Goal: Task Accomplishment & Management: Manage account settings

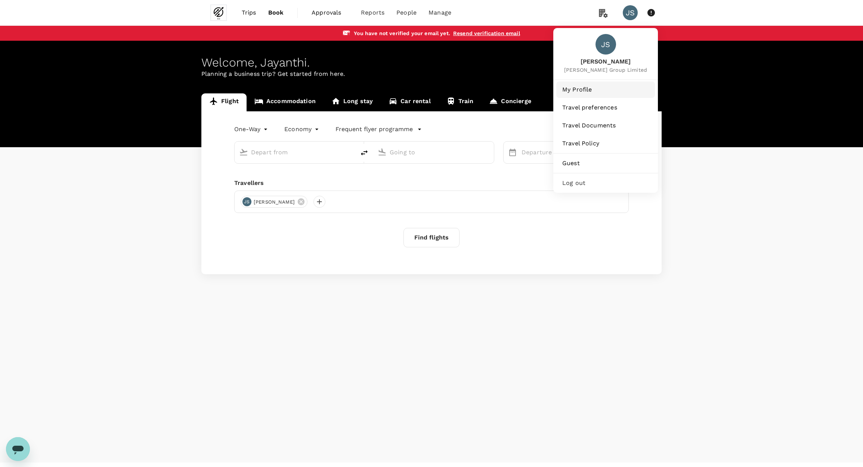
click at [591, 88] on span "My Profile" at bounding box center [605, 89] width 87 height 9
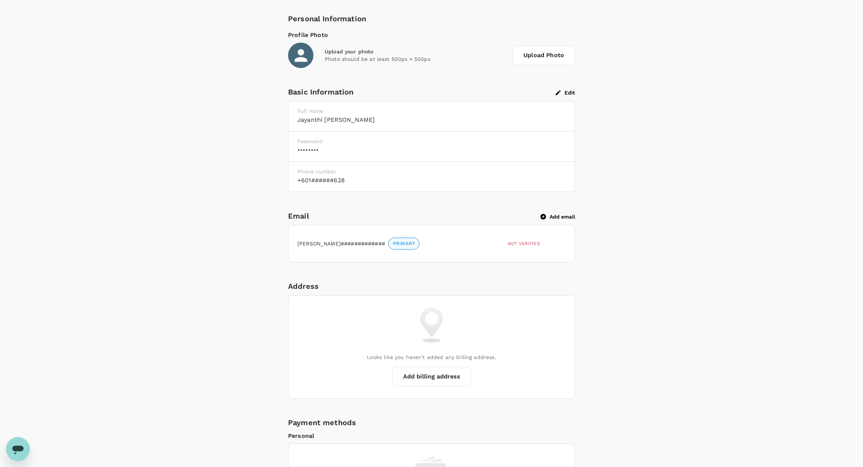
scroll to position [164, 0]
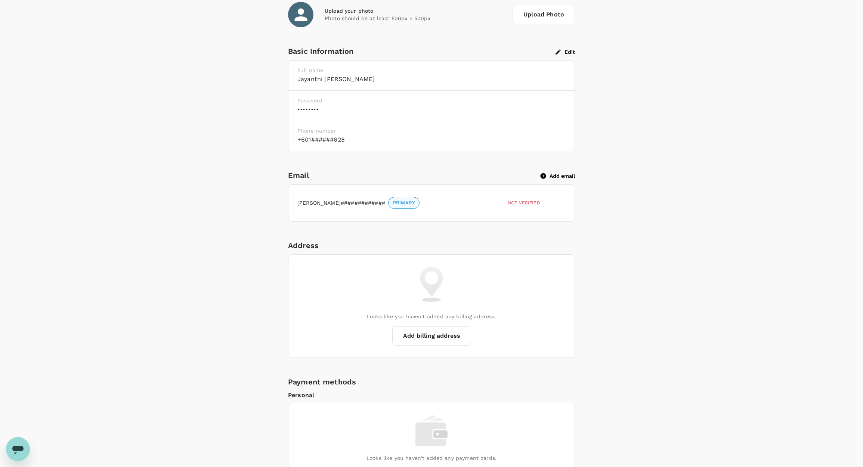
click at [542, 175] on icon "button" at bounding box center [543, 176] width 7 height 7
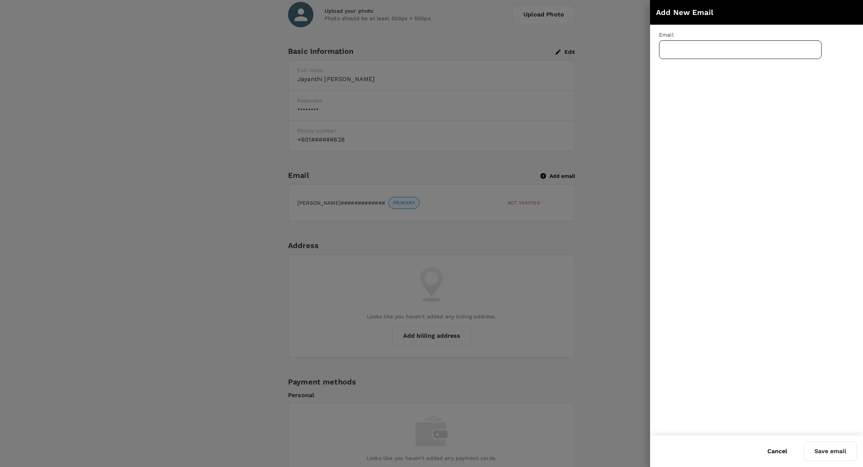
click at [691, 47] on input "text" at bounding box center [740, 49] width 162 height 19
type input "[EMAIL_ADDRESS][DOMAIN_NAME]"
click at [839, 451] on button "Save email" at bounding box center [829, 450] width 53 height 19
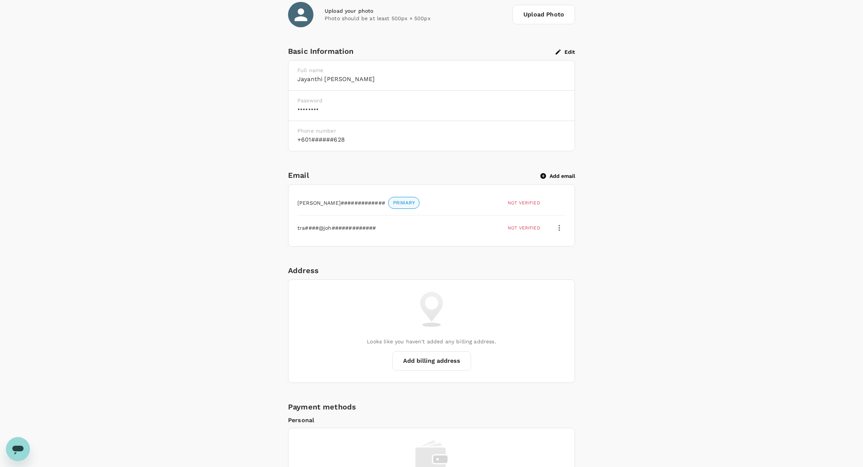
click at [559, 229] on icon "button" at bounding box center [558, 227] width 9 height 9
click at [544, 245] on span "Verify email" at bounding box center [542, 246] width 34 height 9
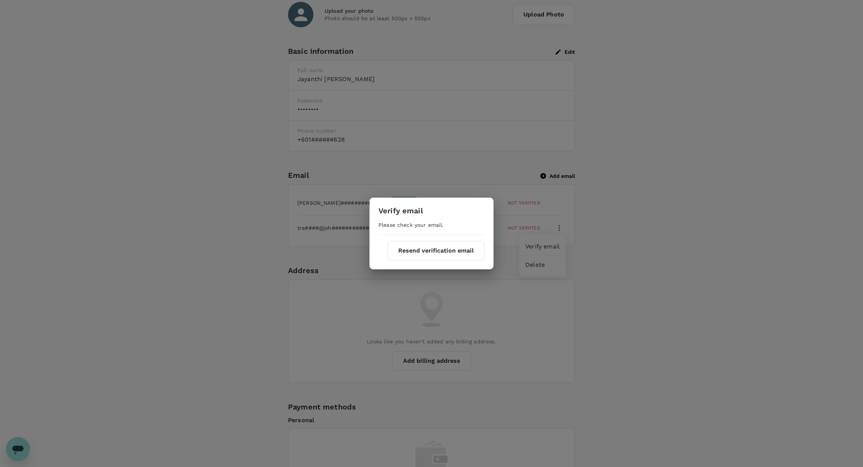
drag, startPoint x: 435, startPoint y: 258, endPoint x: 436, endPoint y: 201, distance: 57.2
click at [435, 206] on div "Verify email Please check your email. Resend verification email" at bounding box center [431, 234] width 124 height 72
drag, startPoint x: 84, startPoint y: 108, endPoint x: 44, endPoint y: 18, distance: 98.8
click at [84, 105] on div "Verify email Please check your email. Resend verification email" at bounding box center [431, 233] width 863 height 467
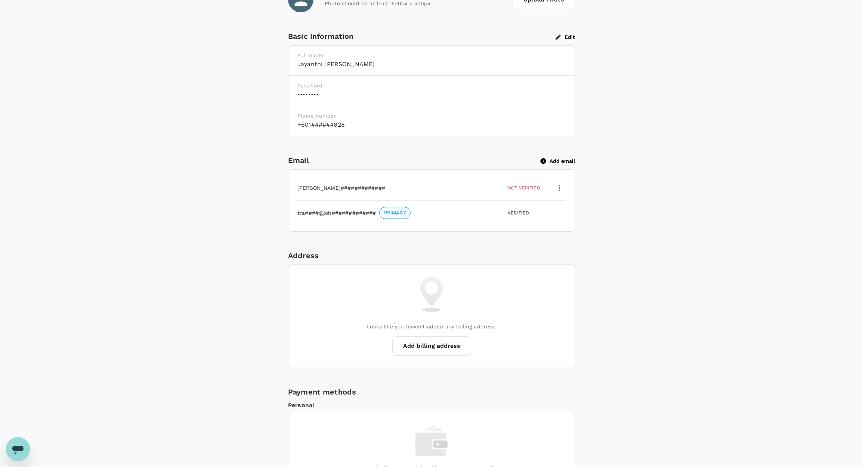
scroll to position [149, 0]
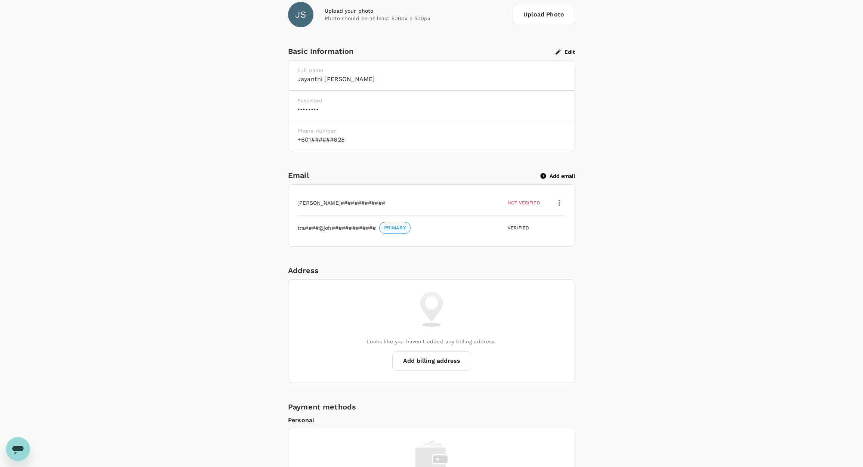
click at [560, 205] on icon "button" at bounding box center [558, 202] width 9 height 9
click at [544, 240] on span "Delete" at bounding box center [542, 239] width 34 height 9
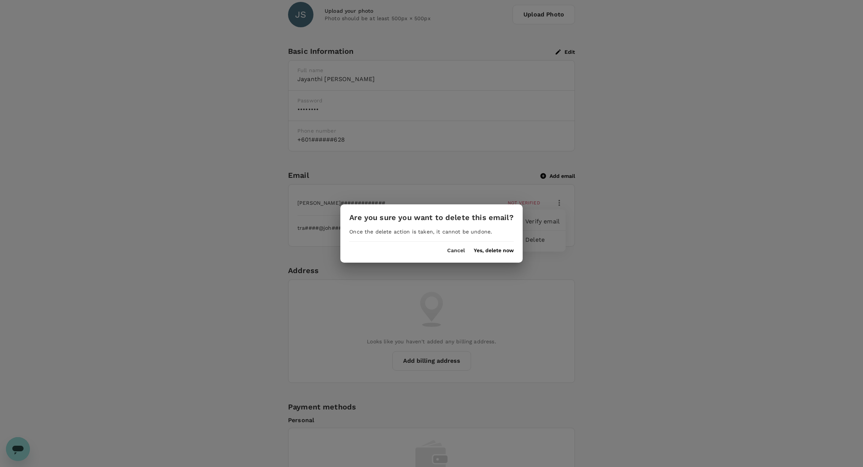
click at [488, 253] on button "Yes, delete now" at bounding box center [493, 251] width 40 height 6
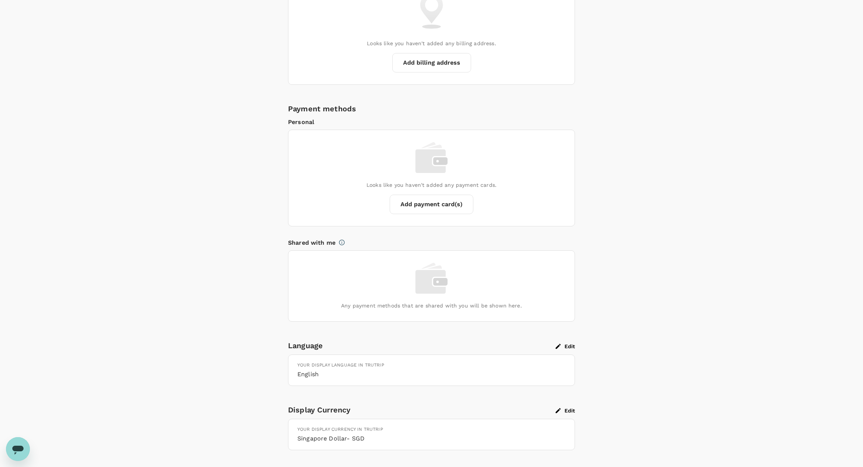
scroll to position [420, 0]
click at [563, 410] on button "Edit" at bounding box center [564, 411] width 19 height 7
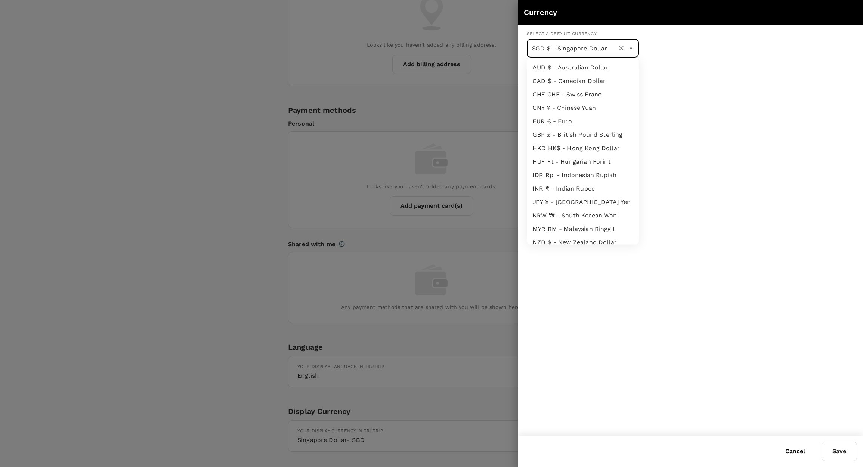
click at [556, 48] on input "SGD $ - Singapore Dollar" at bounding box center [572, 48] width 84 height 14
click at [573, 100] on li "GBP £ - British Pound Sterling" at bounding box center [582, 103] width 112 height 13
type input "GBP £ - British Pound Sterling"
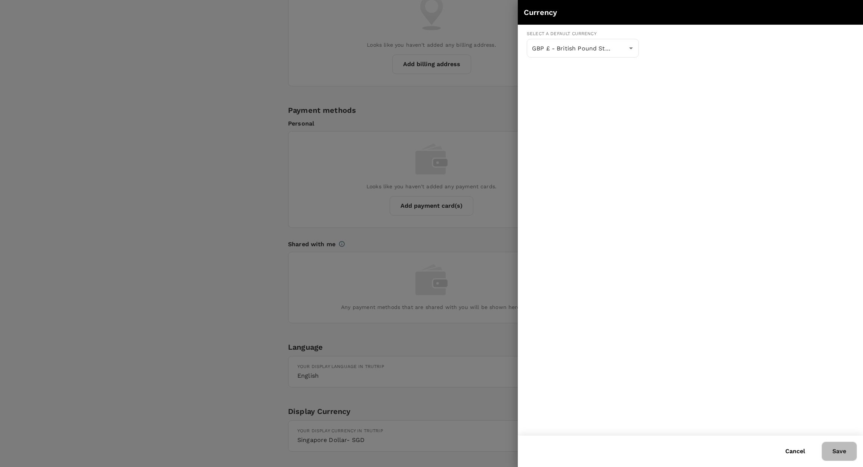
click at [844, 448] on button "Save" at bounding box center [838, 450] width 35 height 19
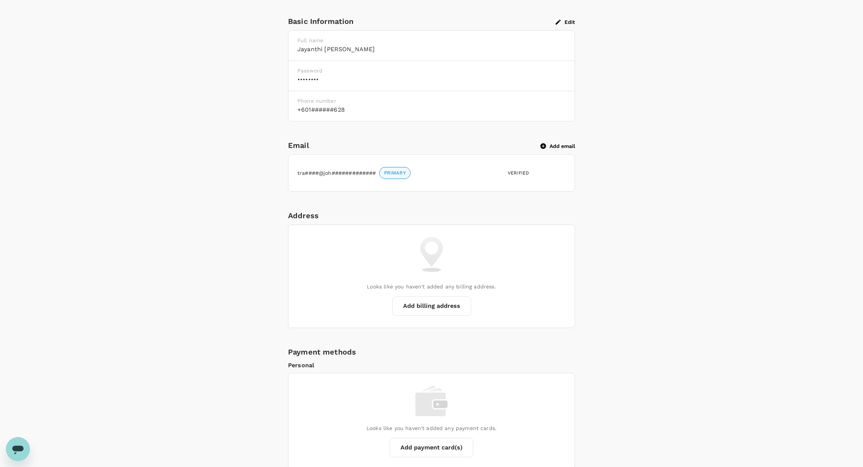
scroll to position [188, 0]
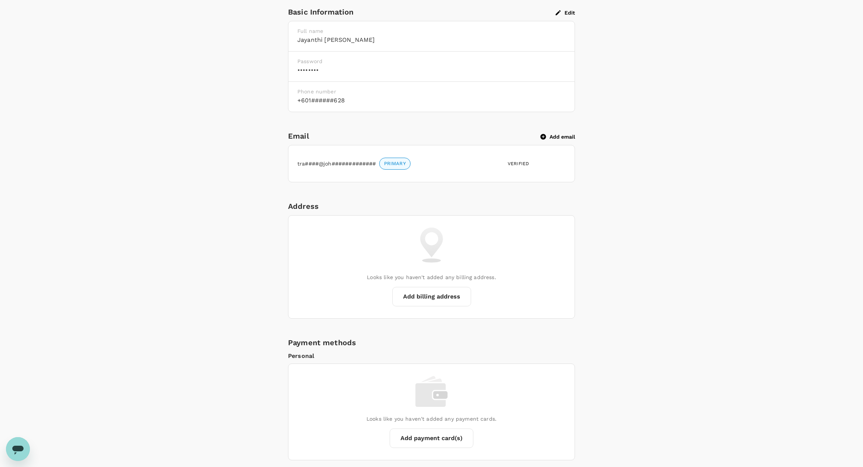
click at [451, 294] on button "Add billing address" at bounding box center [431, 296] width 79 height 19
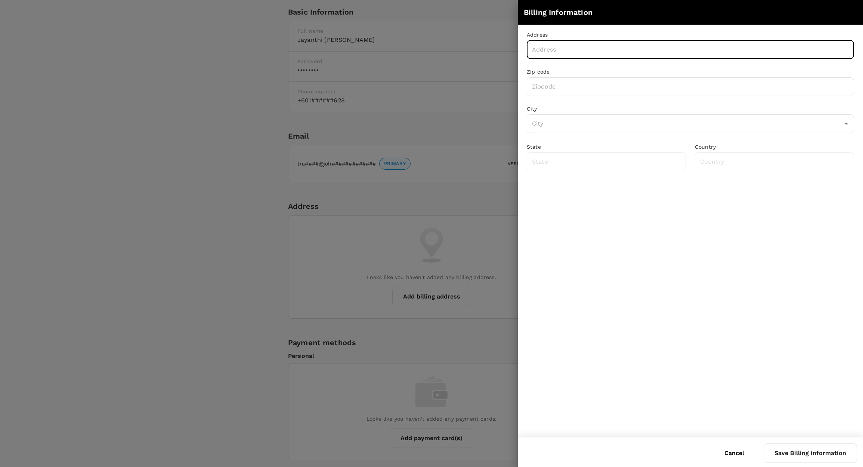
click at [587, 53] on input "text" at bounding box center [689, 49] width 327 height 19
type input "167-169 Great Portland Street"
type input "W1W 5PF"
click at [597, 125] on input "text" at bounding box center [684, 123] width 309 height 14
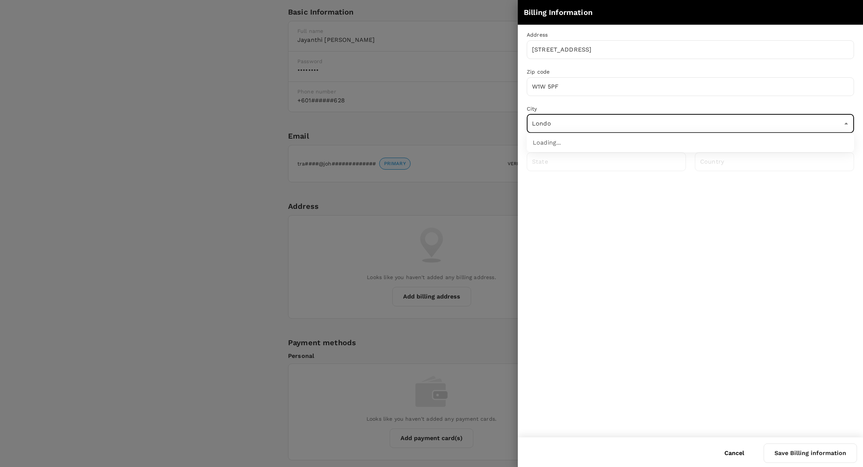
type input "London"
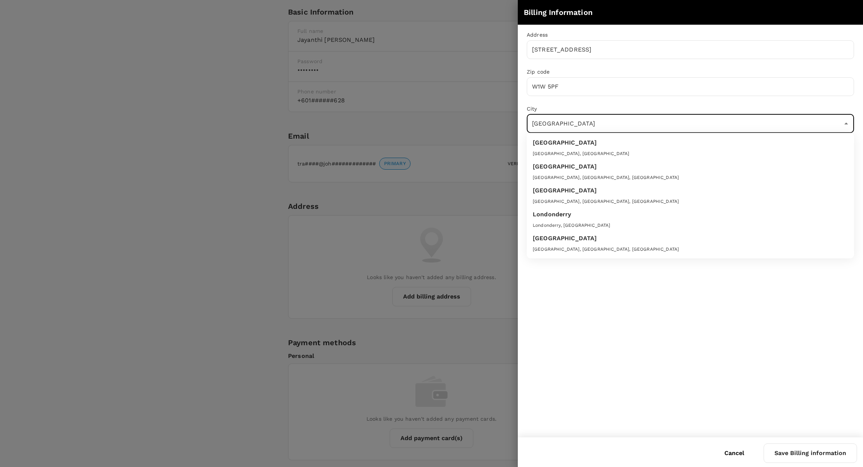
click at [592, 154] on div "London, UK" at bounding box center [689, 153] width 315 height 7
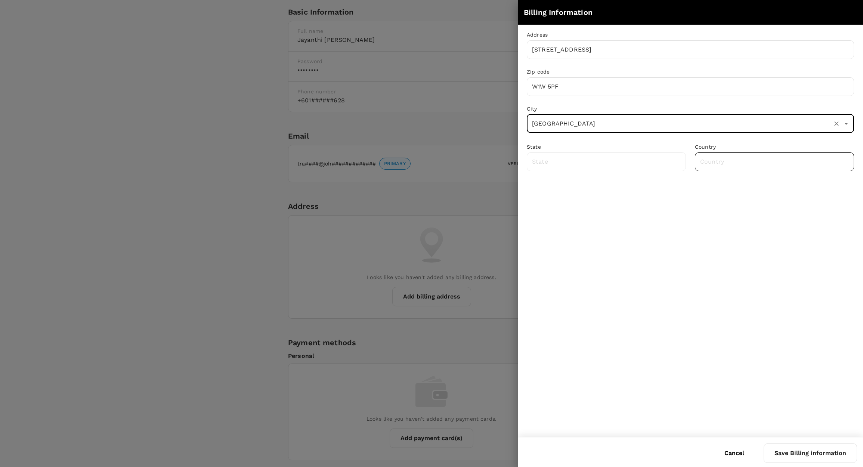
type input "Greater London"
type input "United Kingdom"
type input "London"
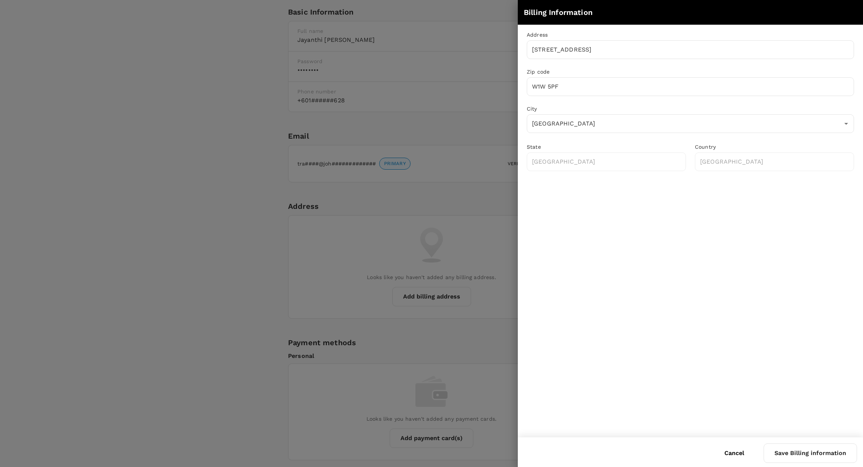
click at [787, 453] on button "Save Billing information" at bounding box center [809, 452] width 93 height 19
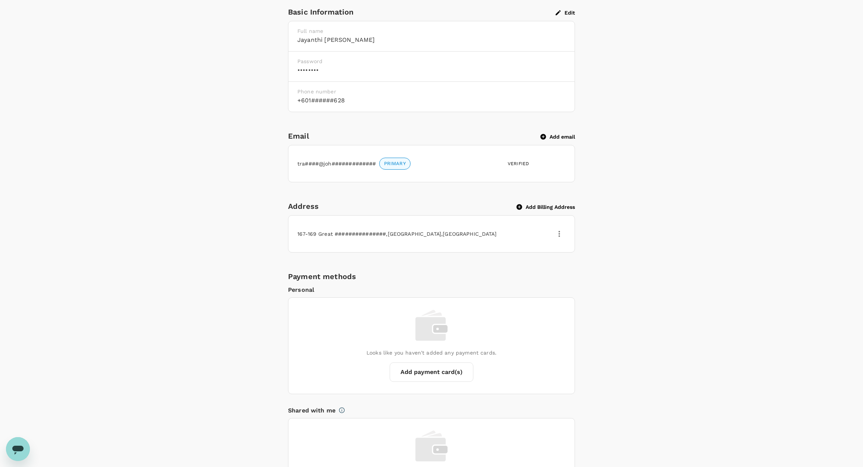
scroll to position [0, 0]
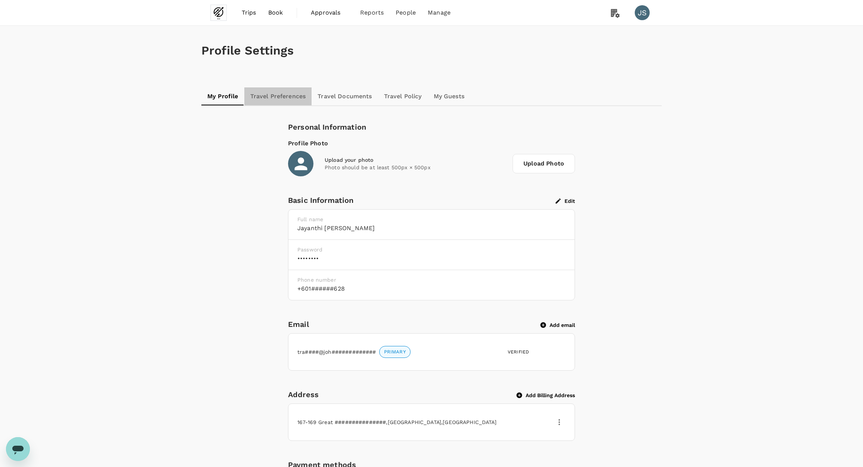
click at [284, 99] on link "Travel Preferences" at bounding box center [278, 96] width 68 height 18
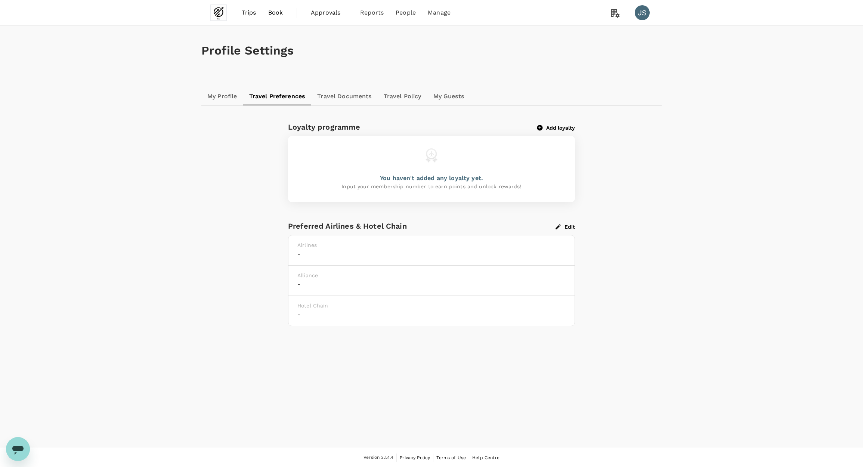
click at [367, 104] on link "Travel Documents" at bounding box center [344, 96] width 66 height 18
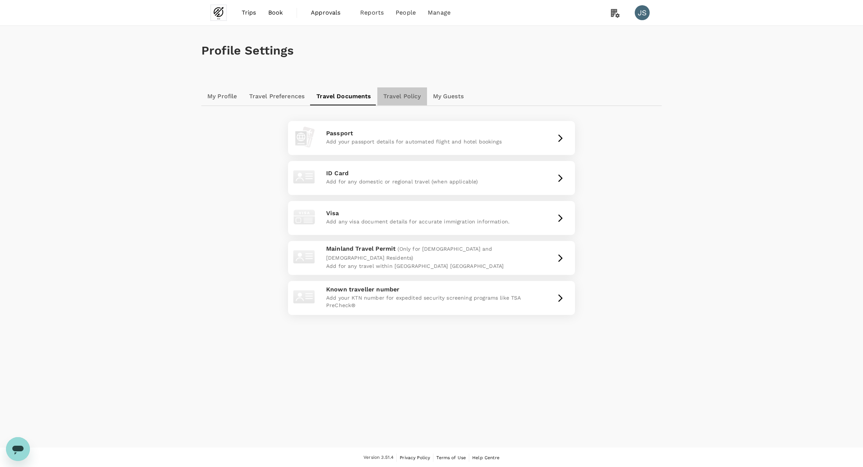
click at [414, 96] on link "Travel Policy" at bounding box center [402, 96] width 50 height 18
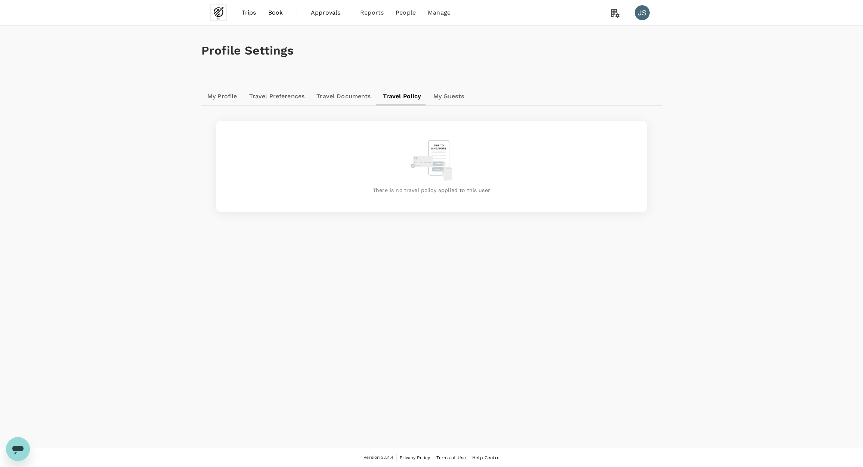
click at [445, 95] on link "My Guests" at bounding box center [448, 96] width 43 height 18
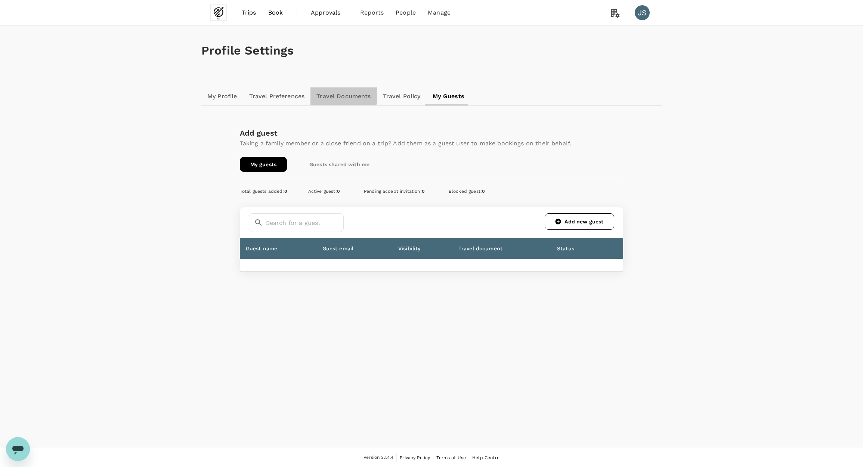
click at [334, 94] on link "Travel Documents" at bounding box center [343, 96] width 66 height 18
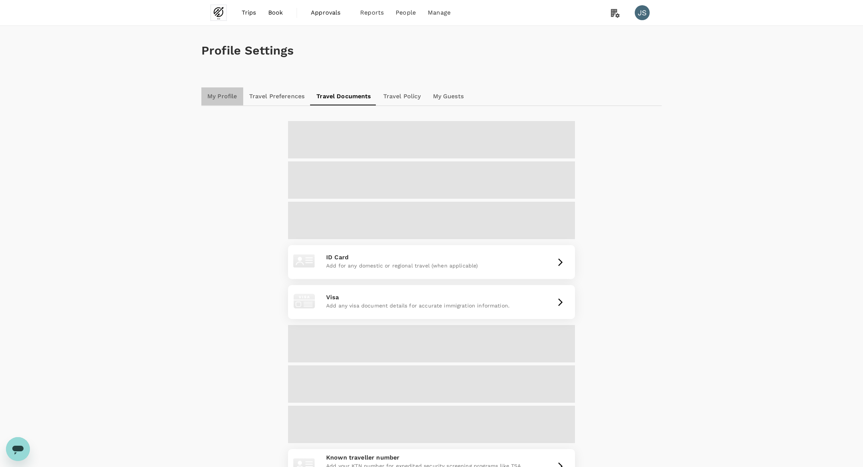
click at [213, 94] on link "My Profile" at bounding box center [222, 96] width 42 height 18
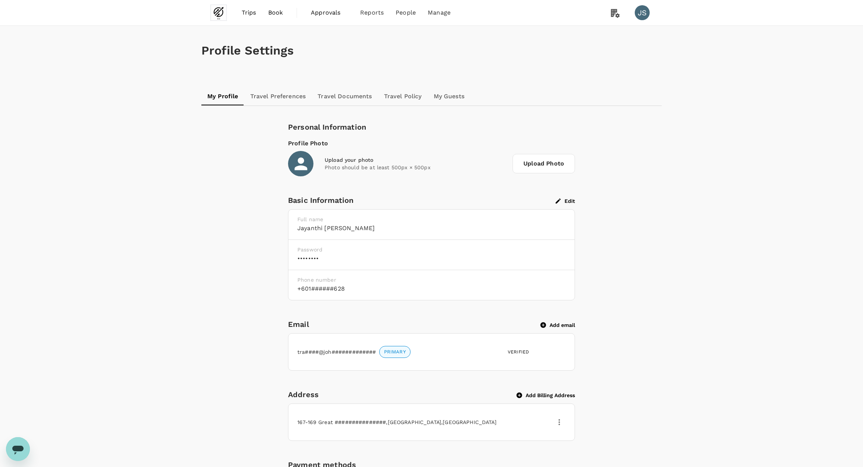
click at [318, 13] on span "Approvals" at bounding box center [329, 12] width 37 height 9
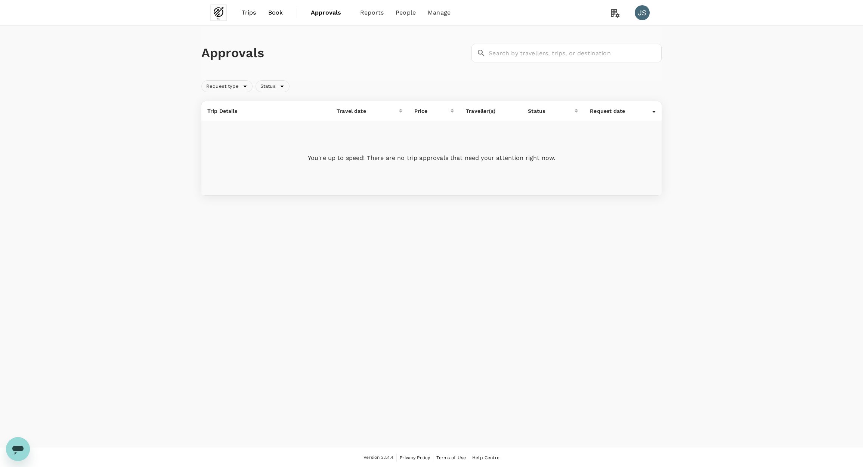
click at [359, 18] on li "Reports" at bounding box center [371, 12] width 35 height 25
drag, startPoint x: 462, startPoint y: 44, endPoint x: 447, endPoint y: 8, distance: 39.2
click at [458, 39] on div "Approvals ​ ​" at bounding box center [431, 53] width 460 height 55
click at [367, 90] on span "Active travel" at bounding box center [368, 94] width 37 height 9
